Goal: Communication & Community: Answer question/provide support

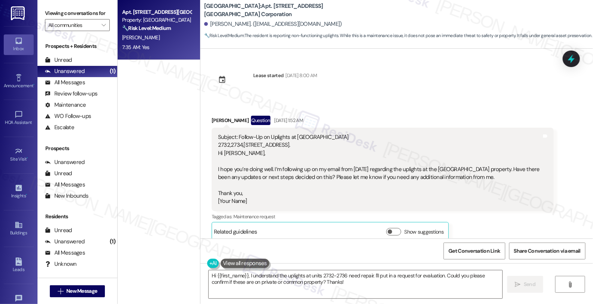
scroll to position [2085, 0]
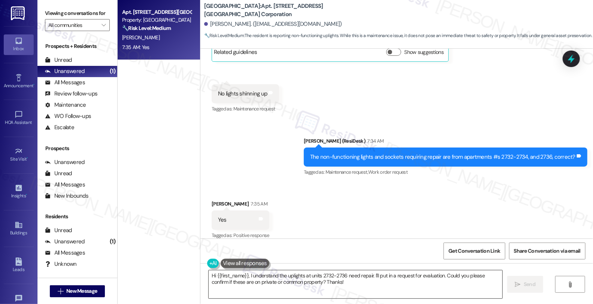
click at [209, 275] on textarea "Hi {{first_name}}, I understand the uplights at units 2732-2736 need repair. I'…" at bounding box center [356, 284] width 294 height 28
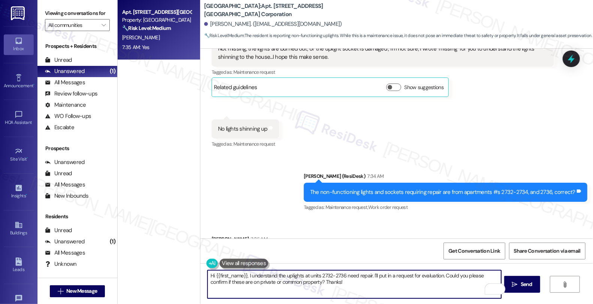
scroll to position [2002, 0]
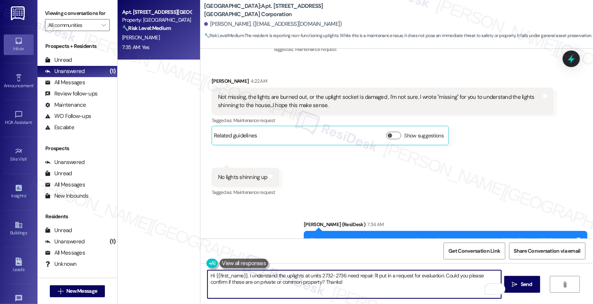
click at [440, 278] on textarea "Hi {{first_name}}, I understand the uplights at units 2732-2736 need repair. I'…" at bounding box center [354, 284] width 294 height 28
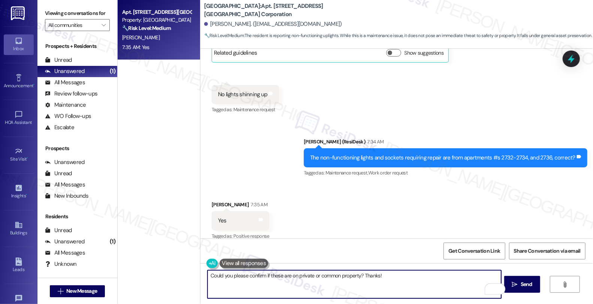
scroll to position [2085, 0]
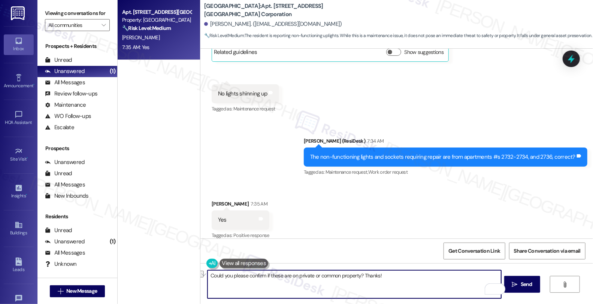
drag, startPoint x: 328, startPoint y: 268, endPoint x: 165, endPoint y: 255, distance: 163.4
click at [165, 255] on div "Apt. [STREET_ADDRESS][GEOGRAPHIC_DATA] Corporation Property: [GEOGRAPHIC_DATA] …" at bounding box center [355, 152] width 475 height 304
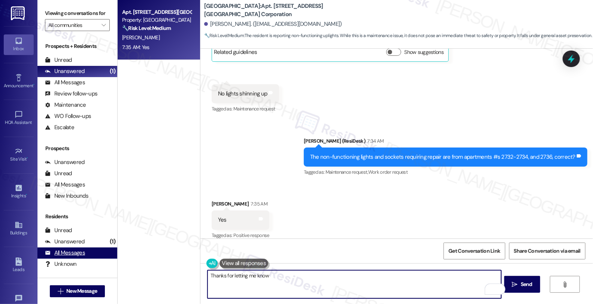
drag, startPoint x: 276, startPoint y: 278, endPoint x: 101, endPoint y: 264, distance: 175.0
click at [102, 264] on div "Viewing conversations for All communities  Prospects + Residents Unread (0) Un…" at bounding box center [314, 152] width 555 height 304
paste textarea "Hi {{first_name}}, I understand your frustration. I see that there are 2 other …"
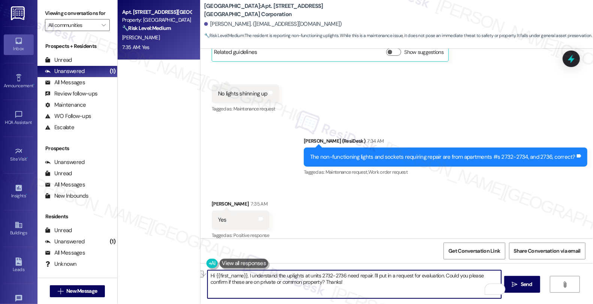
click at [312, 279] on textarea "Hi {{first_name}}, I understand the uplights at units 2732-2736 need repair. I'…" at bounding box center [354, 284] width 294 height 28
click at [388, 283] on textarea "Hi {{first_name}}, I understand the uplights at units 2732-2736 need repair. I'…" at bounding box center [354, 284] width 294 height 28
drag, startPoint x: 440, startPoint y: 273, endPoint x: 143, endPoint y: 273, distance: 296.9
click at [143, 273] on div "Apt. [STREET_ADDRESS][GEOGRAPHIC_DATA] Corporation Property: [GEOGRAPHIC_DATA] …" at bounding box center [355, 152] width 475 height 304
type textarea "Could you please confirm if these are on private or common property? Thanks!"
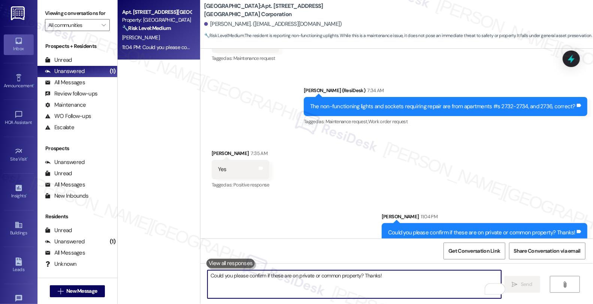
scroll to position [2137, 0]
